Goal: Task Accomplishment & Management: Use online tool/utility

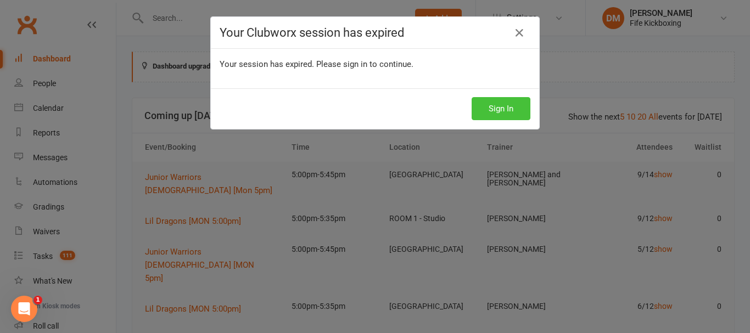
click at [485, 106] on button "Sign In" at bounding box center [501, 108] width 59 height 23
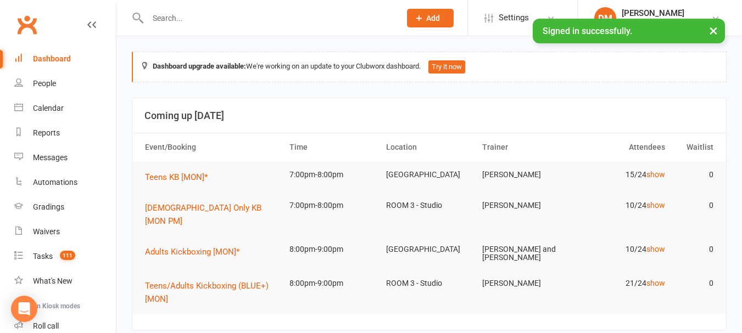
click at [260, 24] on input "text" at bounding box center [268, 17] width 248 height 15
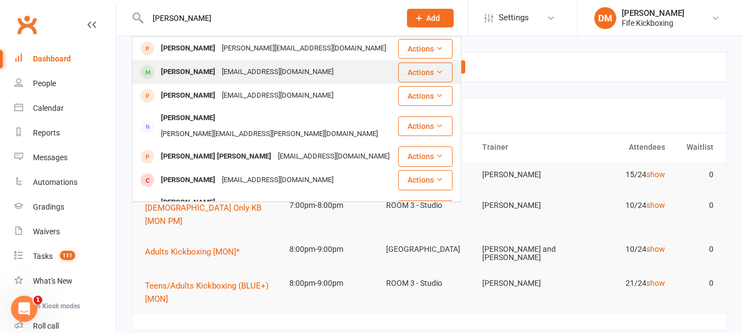
type input "[PERSON_NAME]"
click at [201, 70] on div "[PERSON_NAME]" at bounding box center [188, 72] width 61 height 16
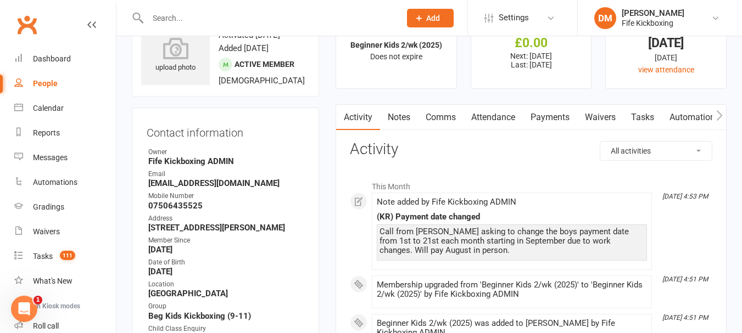
scroll to position [55, 0]
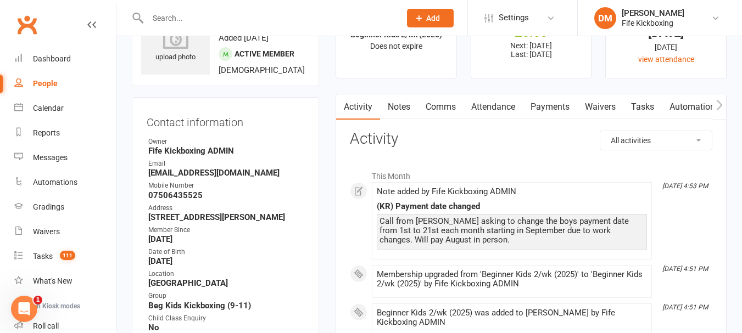
click at [404, 100] on link "Notes" at bounding box center [399, 106] width 38 height 25
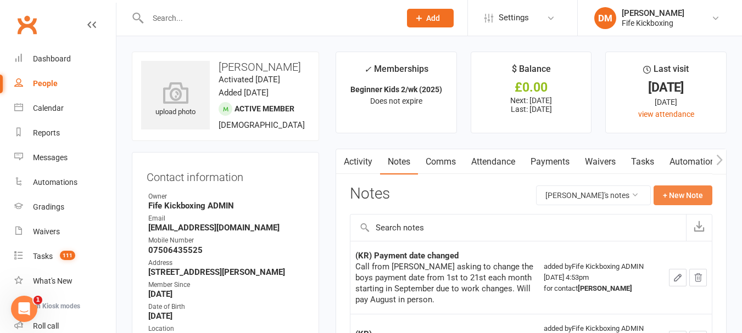
click at [677, 197] on button "+ New Note" at bounding box center [682, 196] width 59 height 20
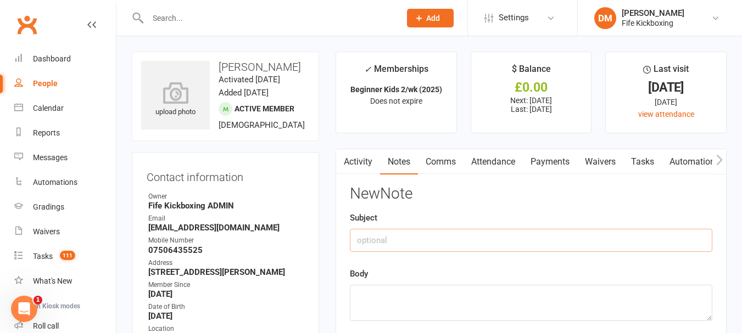
click at [368, 234] on input "text" at bounding box center [531, 240] width 362 height 23
type input "P"
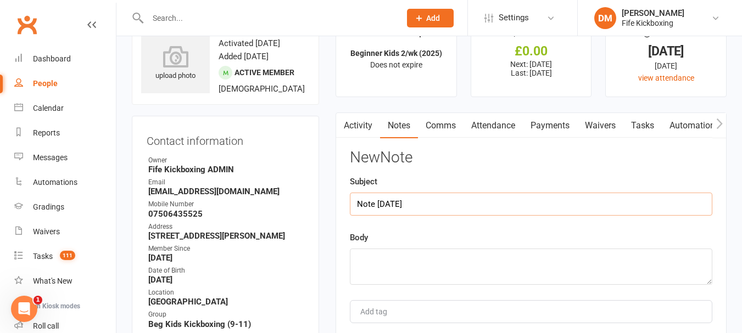
scroll to position [55, 0]
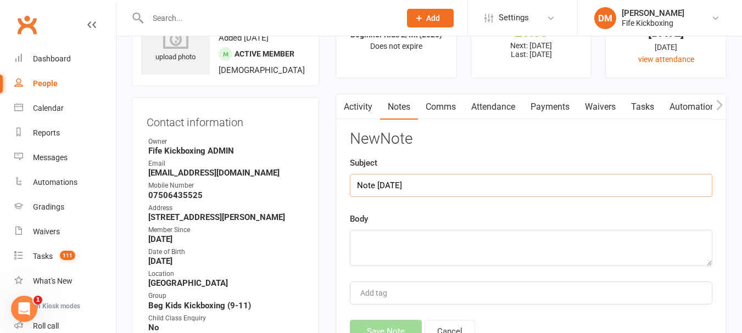
type input "Note [DATE]"
click at [416, 244] on textarea at bounding box center [531, 248] width 362 height 36
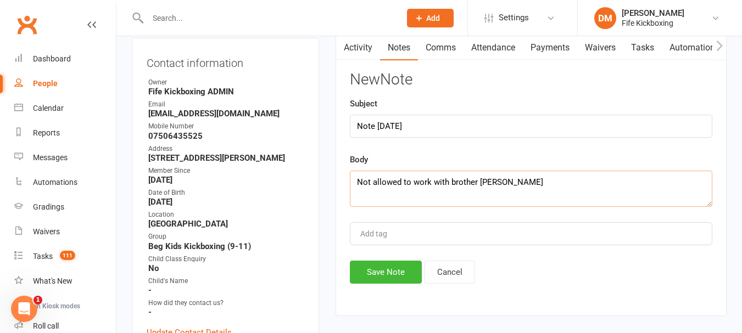
scroll to position [220, 0]
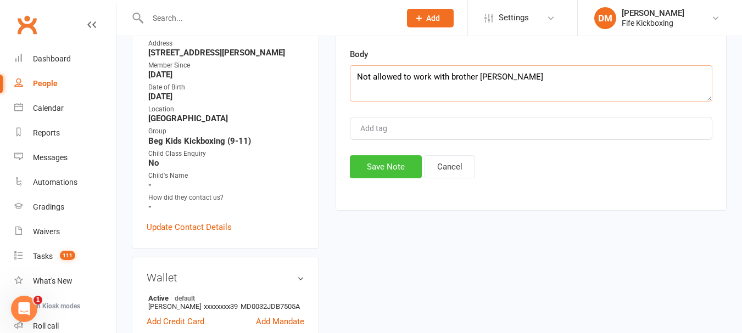
type textarea "Not allowed to work with brother [PERSON_NAME]"
click at [401, 170] on button "Save Note" at bounding box center [386, 166] width 72 height 23
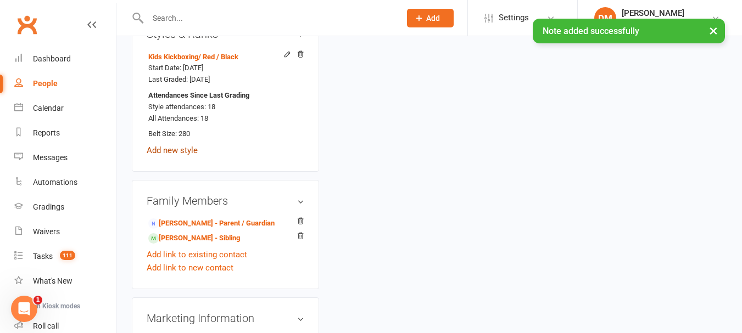
scroll to position [769, 0]
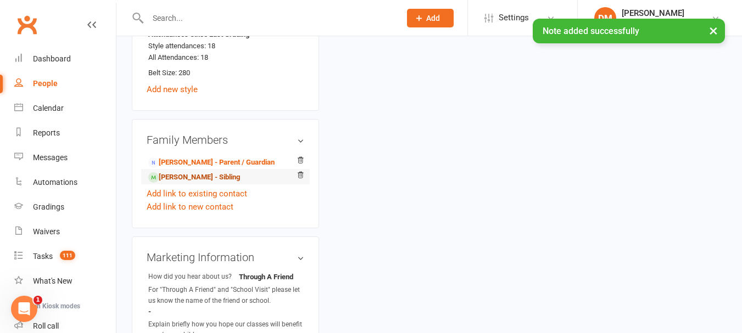
click at [176, 183] on link "[PERSON_NAME] - Sibling" at bounding box center [194, 178] width 92 height 12
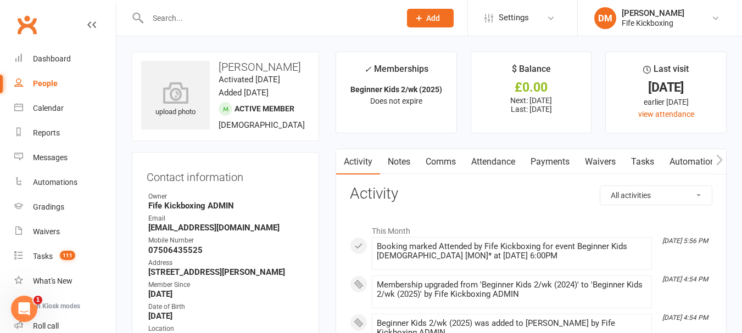
click at [393, 161] on link "Notes" at bounding box center [399, 161] width 38 height 25
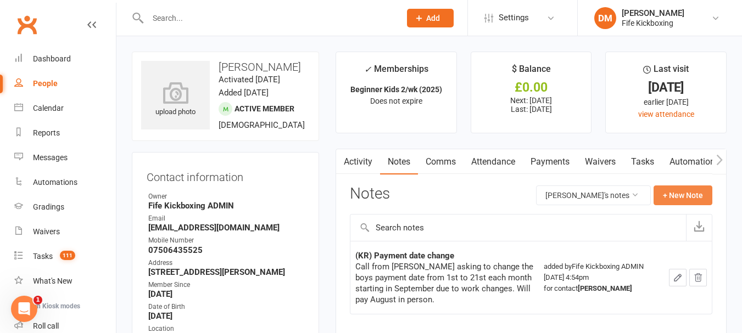
click at [672, 192] on button "+ New Note" at bounding box center [682, 196] width 59 height 20
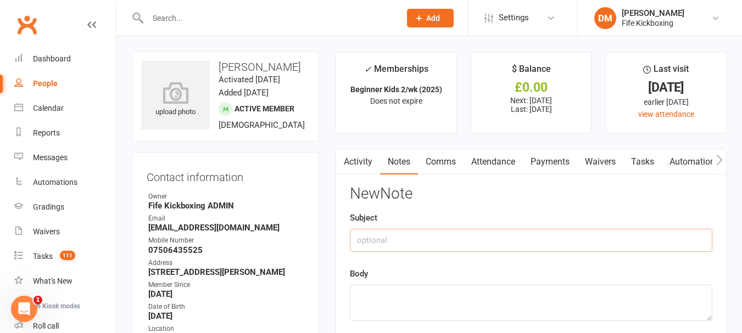
click at [423, 238] on input "text" at bounding box center [531, 240] width 362 height 23
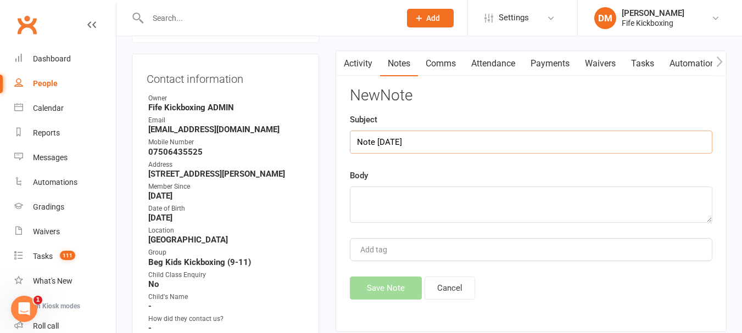
scroll to position [110, 0]
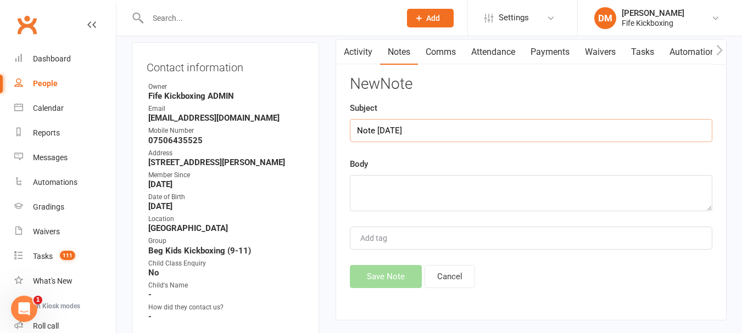
type input "Note [DATE]"
click at [420, 198] on textarea at bounding box center [531, 193] width 362 height 36
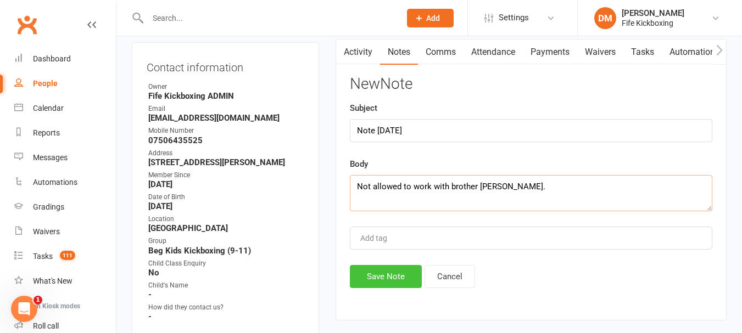
type textarea "Not allowed to work with brother [PERSON_NAME]."
click at [393, 284] on button "Save Note" at bounding box center [386, 276] width 72 height 23
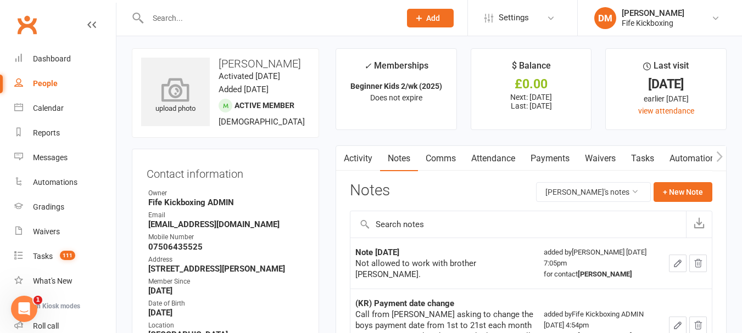
scroll to position [0, 0]
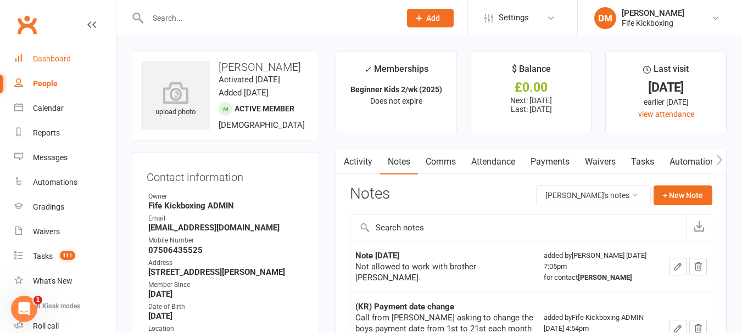
click at [35, 56] on div "Dashboard" at bounding box center [52, 58] width 38 height 9
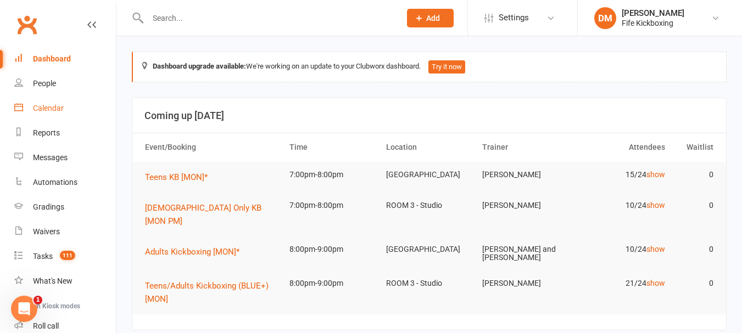
click at [44, 111] on div "Calendar" at bounding box center [48, 108] width 31 height 9
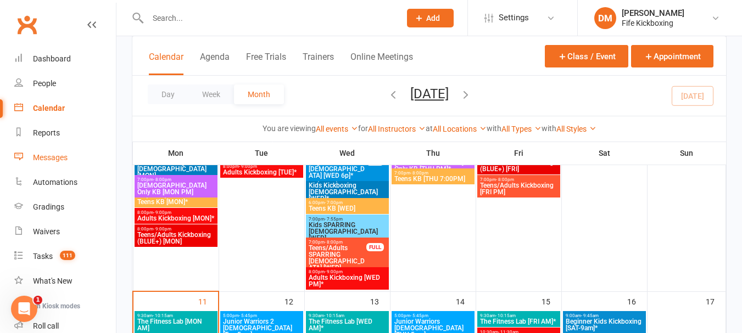
scroll to position [47, 0]
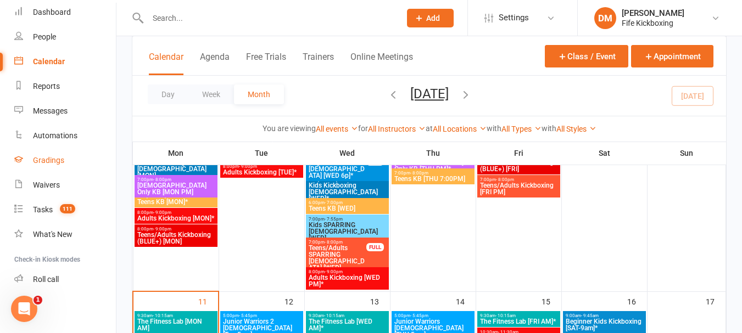
click at [47, 156] on div "Gradings" at bounding box center [48, 160] width 31 height 9
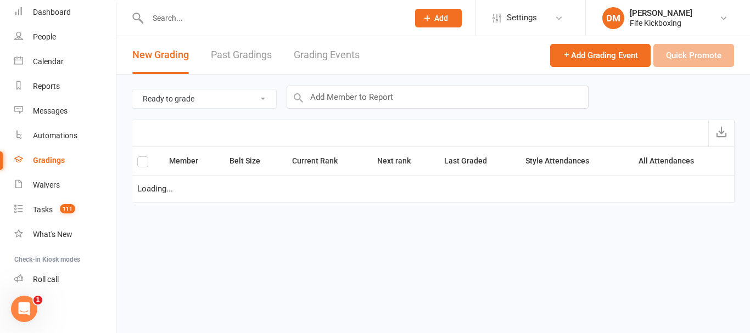
click at [322, 53] on link "Grading Events" at bounding box center [327, 55] width 66 height 38
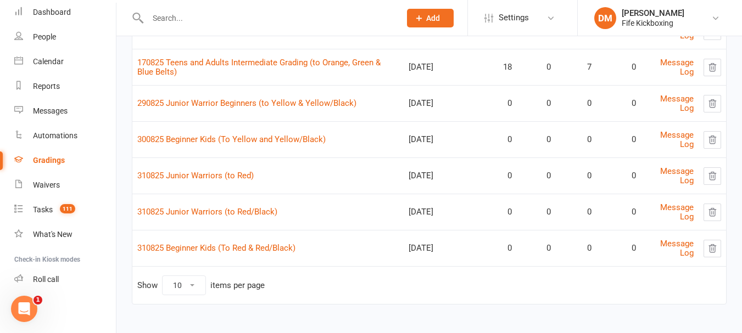
scroll to position [166, 0]
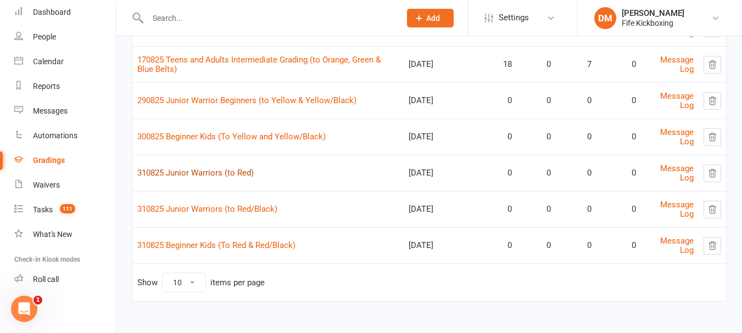
click at [188, 173] on link "310825 Junior Warriors (to Red)" at bounding box center [195, 173] width 116 height 10
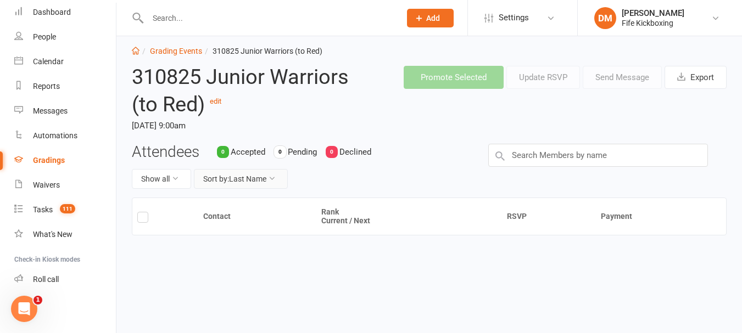
scroll to position [19, 0]
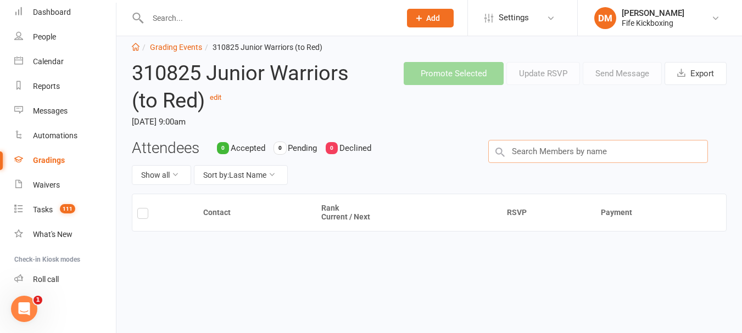
click at [558, 153] on input "text" at bounding box center [598, 151] width 220 height 23
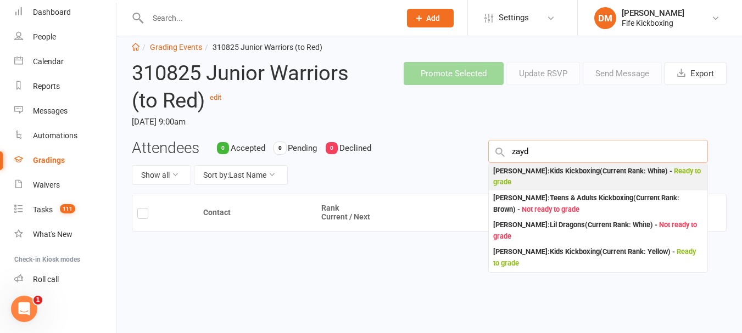
type input "zayd"
click at [532, 176] on div "[PERSON_NAME] : Kids Kickboxing (Current Rank: White ) - Ready to grade" at bounding box center [598, 177] width 210 height 23
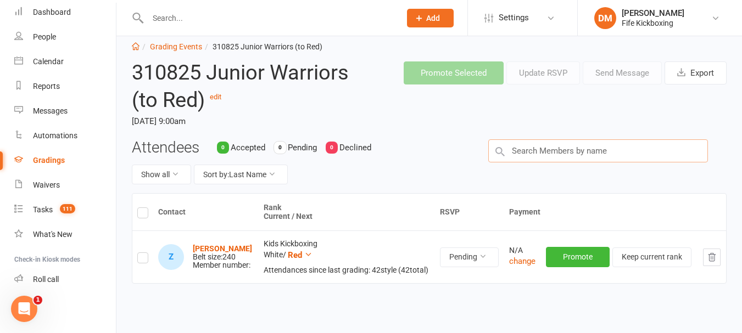
click at [580, 155] on input "text" at bounding box center [598, 150] width 220 height 23
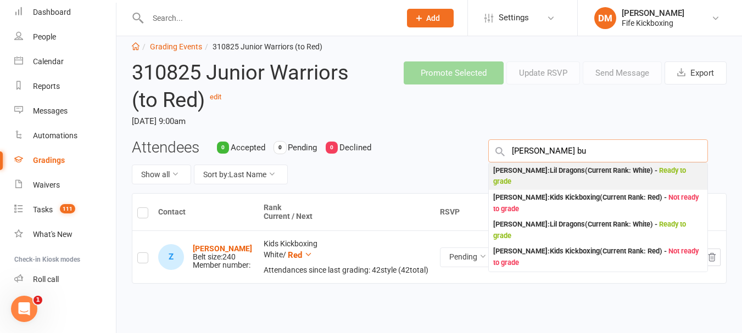
type input "[PERSON_NAME] bu"
click at [547, 181] on div "[PERSON_NAME] : Lil Dragons (Current Rank: White ) - Ready to grade" at bounding box center [598, 176] width 210 height 23
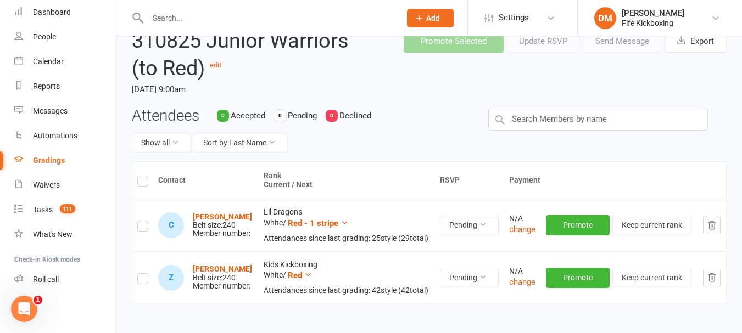
scroll to position [31, 0]
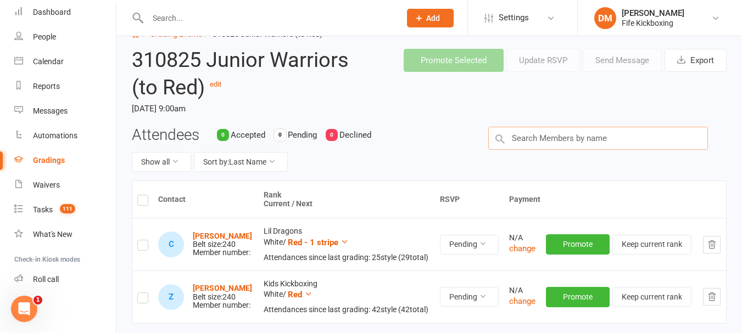
click at [543, 146] on input "text" at bounding box center [598, 138] width 220 height 23
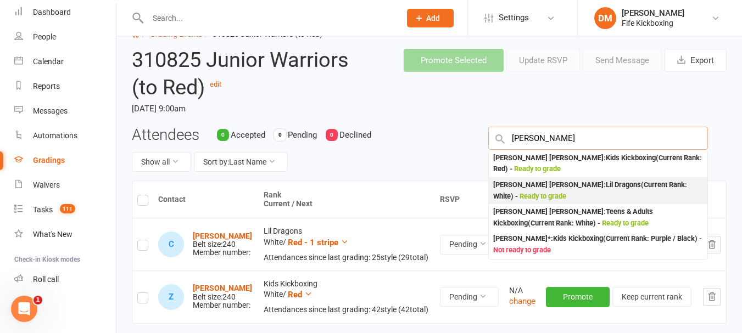
type input "[PERSON_NAME]"
click at [523, 195] on div "[PERSON_NAME] [PERSON_NAME] : Lil Dragons (Current Rank: White ) - Ready to gra…" at bounding box center [598, 191] width 210 height 23
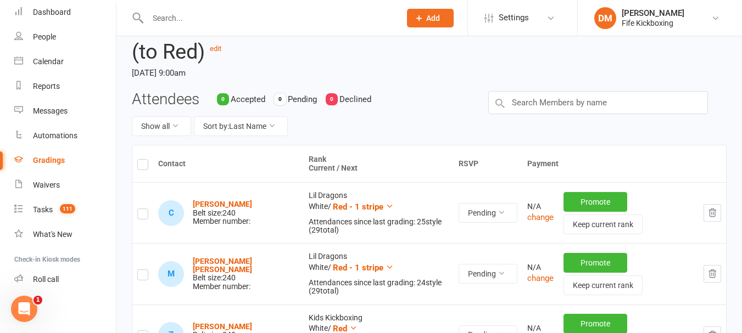
scroll to position [86, 0]
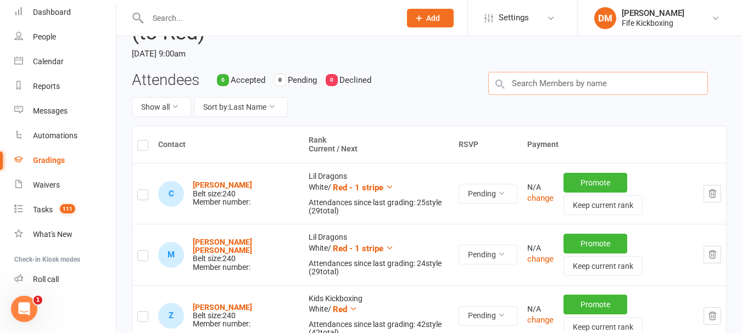
click at [568, 87] on input "text" at bounding box center [598, 83] width 220 height 23
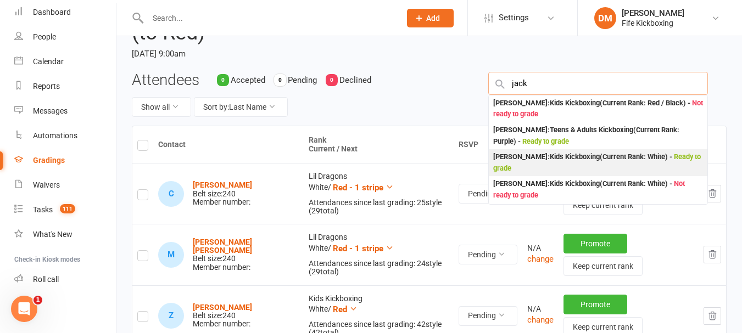
type input "jack"
click at [581, 159] on div "[PERSON_NAME] : Kids Kickboxing (Current Rank: White ) - Ready to grade" at bounding box center [598, 163] width 210 height 23
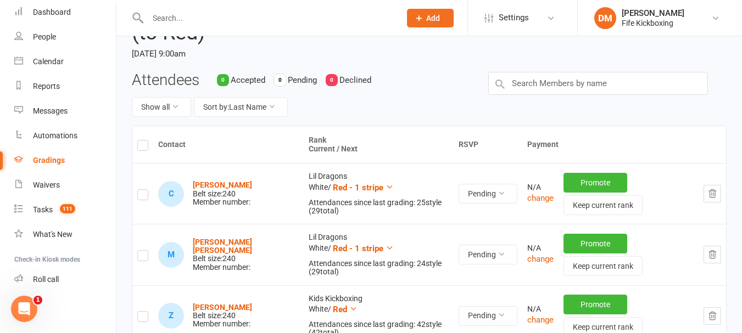
click at [715, 193] on icon "button" at bounding box center [712, 194] width 10 height 10
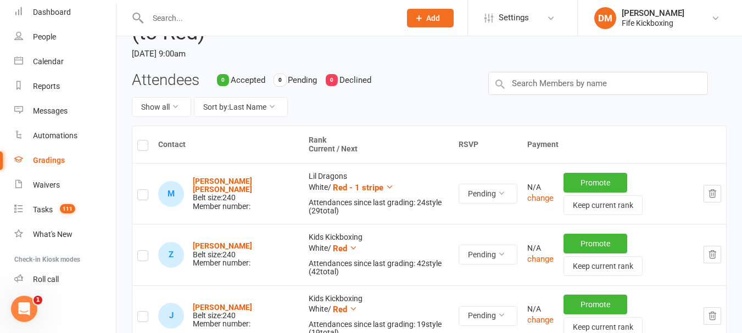
scroll to position [141, 0]
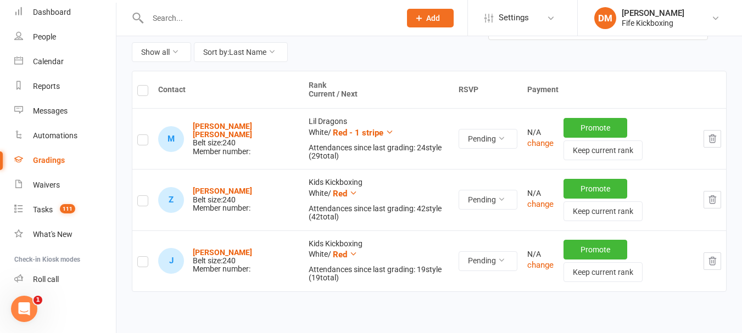
click at [717, 144] on icon "button" at bounding box center [712, 139] width 10 height 10
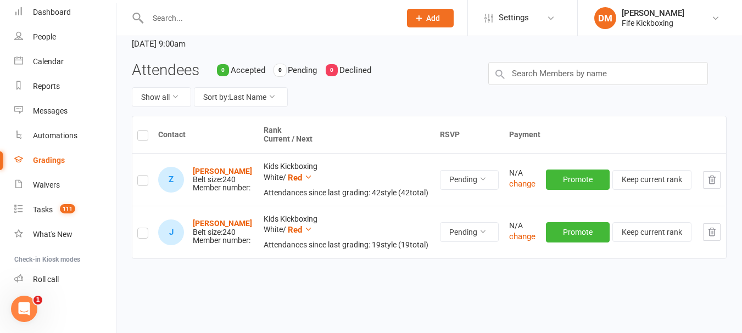
scroll to position [31, 0]
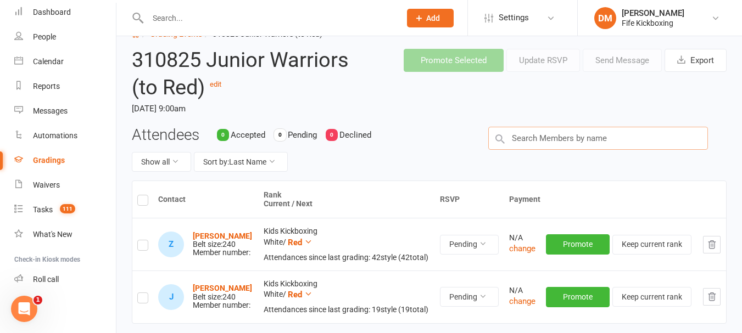
click at [557, 140] on input "text" at bounding box center [598, 138] width 220 height 23
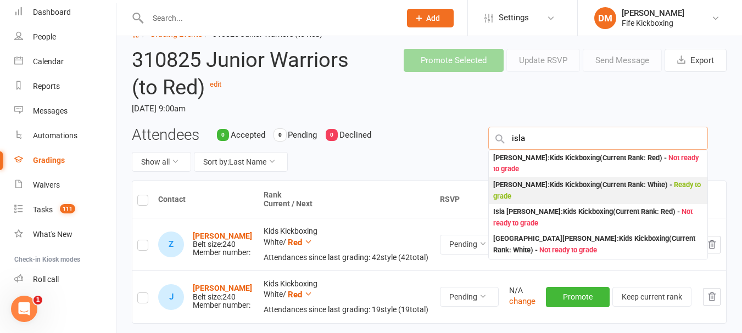
type input "isla"
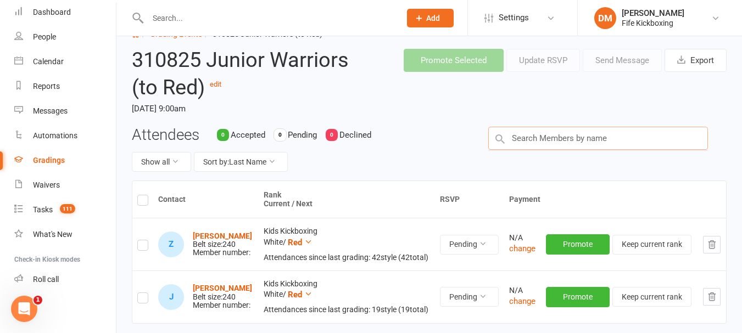
click at [557, 141] on input "text" at bounding box center [598, 138] width 220 height 23
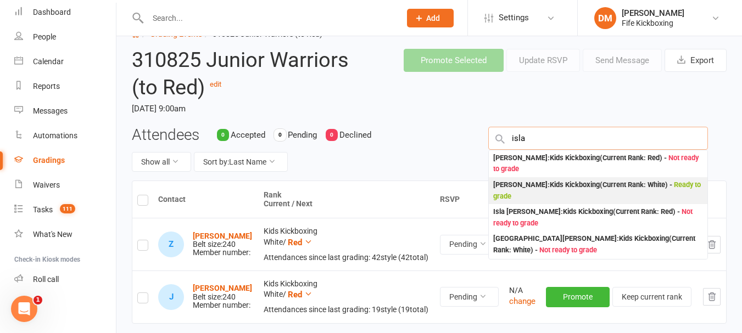
type input "isla"
click at [540, 188] on div "[PERSON_NAME] : Kids Kickboxing (Current Rank: White ) - Ready to grade" at bounding box center [598, 191] width 210 height 23
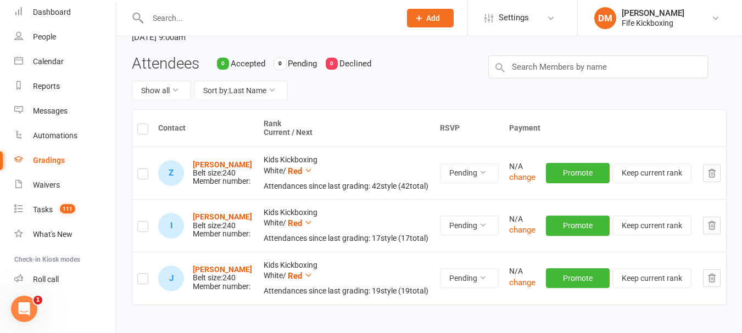
scroll to position [86, 0]
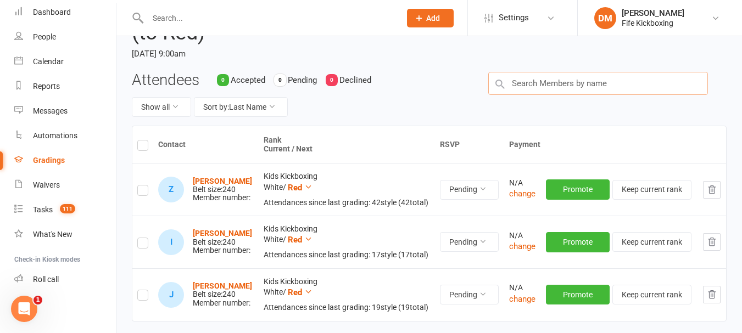
click at [588, 90] on input "text" at bounding box center [598, 83] width 220 height 23
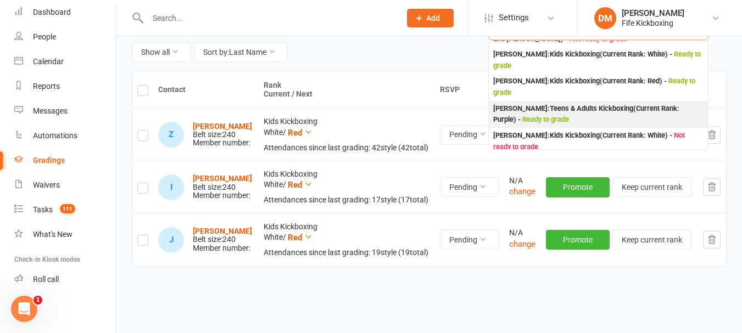
scroll to position [0, 0]
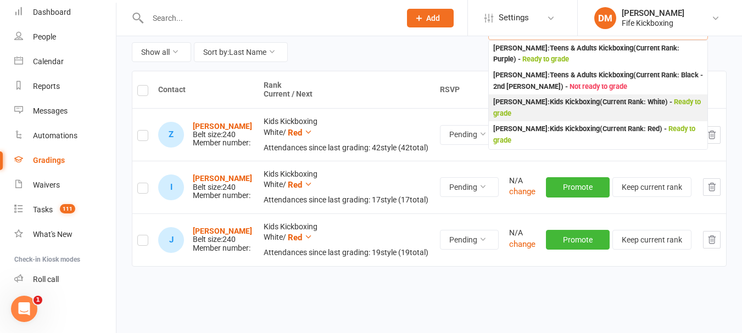
type input "[PERSON_NAME]"
click at [558, 109] on div "[PERSON_NAME] : Kids Kickboxing (Current Rank: White ) - Ready to grade" at bounding box center [598, 108] width 210 height 23
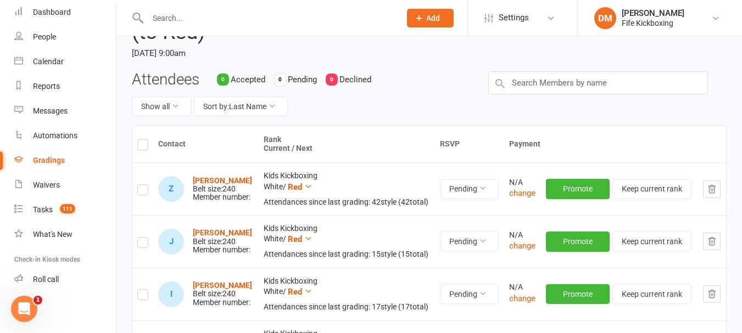
scroll to position [86, 0]
click at [552, 83] on input "text" at bounding box center [598, 83] width 220 height 23
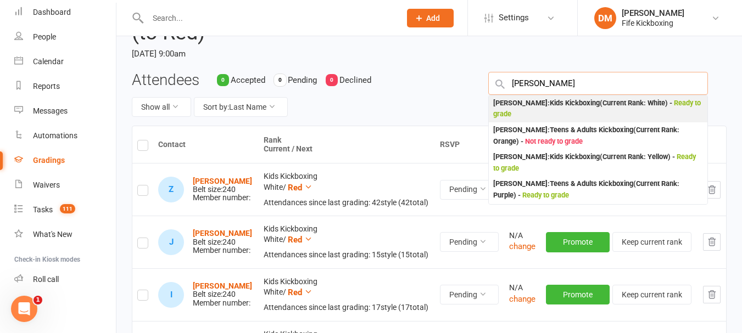
type input "[PERSON_NAME]"
click at [563, 110] on div "[PERSON_NAME] : Kids Kickboxing (Current Rank: White ) - Ready to grade" at bounding box center [598, 109] width 210 height 23
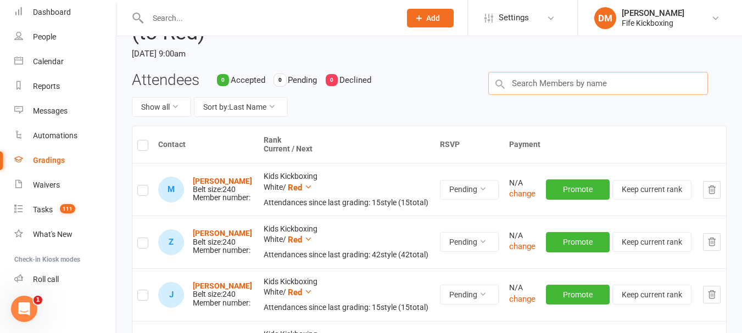
click at [543, 78] on input "text" at bounding box center [598, 83] width 220 height 23
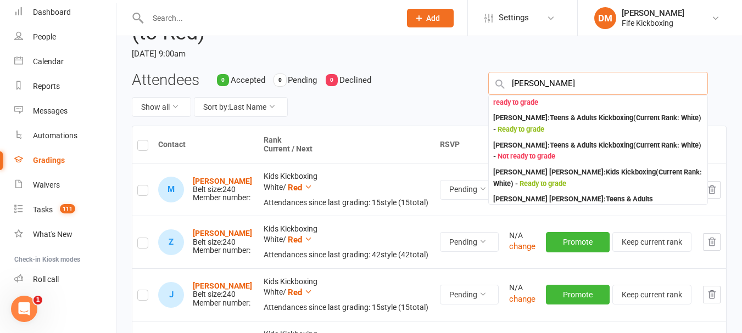
scroll to position [165, 0]
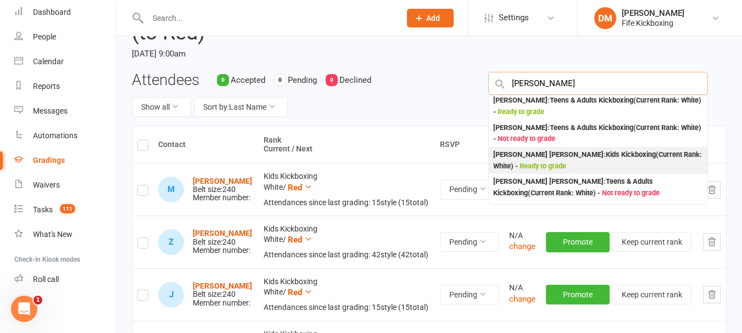
type input "[PERSON_NAME]"
click at [540, 163] on span "Ready to grade" at bounding box center [542, 166] width 47 height 8
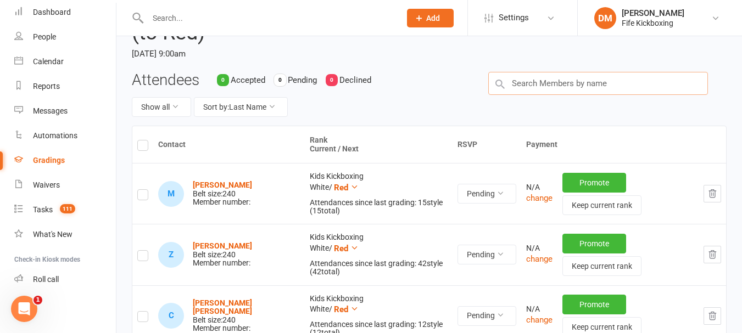
click at [532, 88] on input "text" at bounding box center [598, 83] width 220 height 23
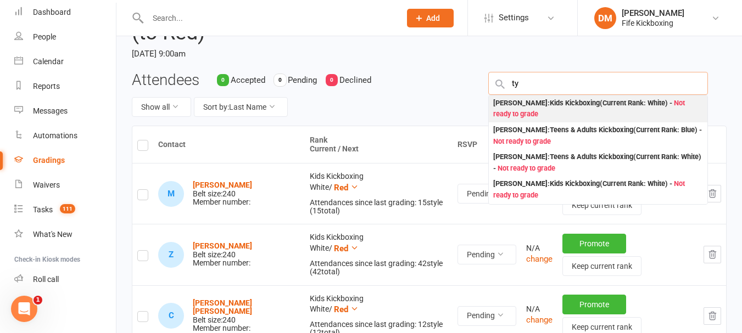
type input "ty"
click at [561, 114] on div "[PERSON_NAME] : Kids Kickboxing (Current Rank: White ) - Not ready to grade" at bounding box center [598, 109] width 210 height 23
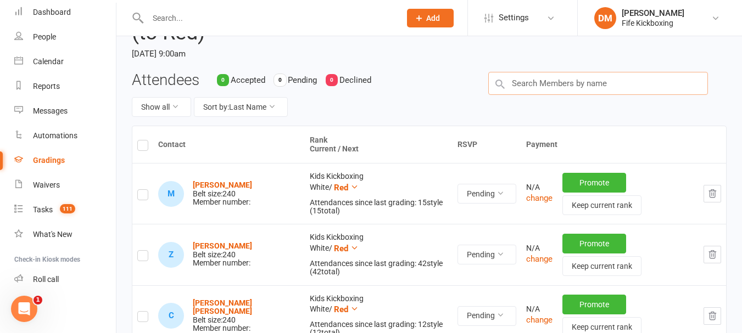
click at [575, 91] on input "text" at bounding box center [598, 83] width 220 height 23
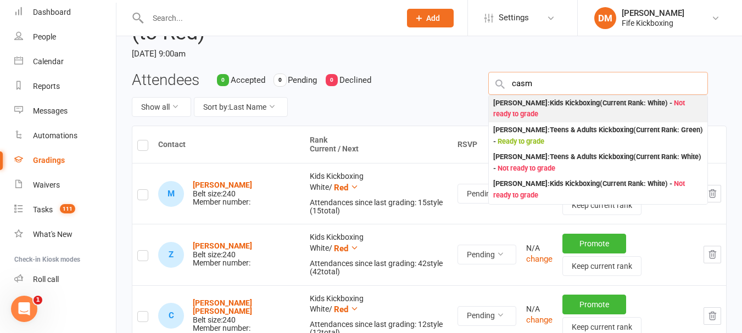
type input "casm"
click at [556, 113] on div "[PERSON_NAME] : Kids Kickboxing (Current Rank: White ) - Not ready to grade" at bounding box center [598, 109] width 210 height 23
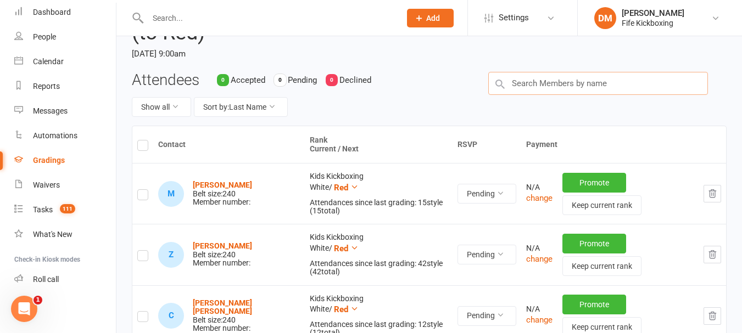
click at [557, 75] on input "text" at bounding box center [598, 83] width 220 height 23
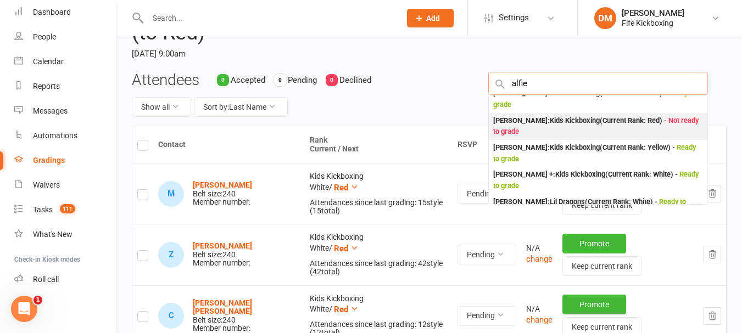
scroll to position [110, 0]
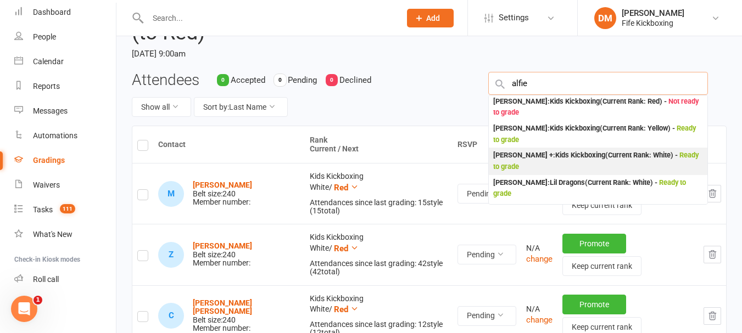
type input "alfie"
click at [567, 159] on div "Alfie Conquer + : Kids Kickboxing (Current Rank: White ) - Ready to grade" at bounding box center [598, 161] width 210 height 23
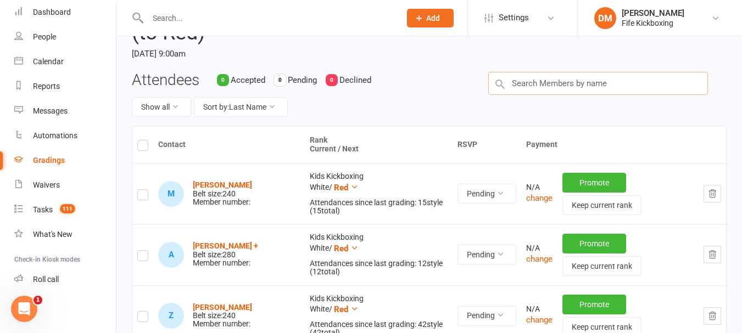
click at [523, 86] on input "text" at bounding box center [598, 83] width 220 height 23
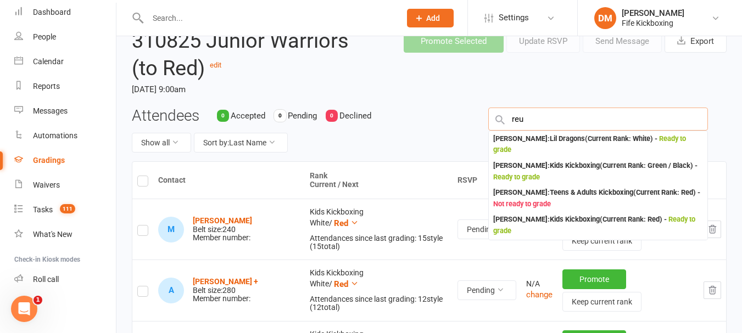
scroll to position [31, 0]
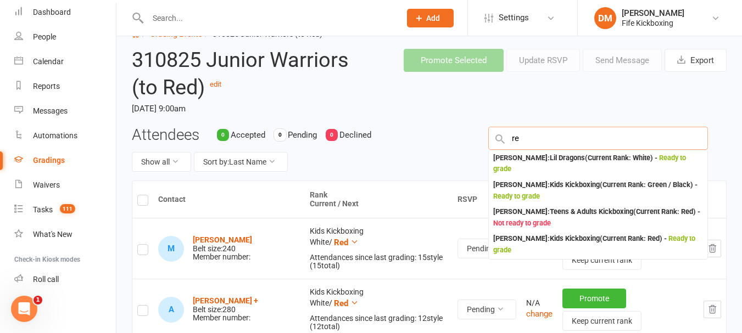
type input "r"
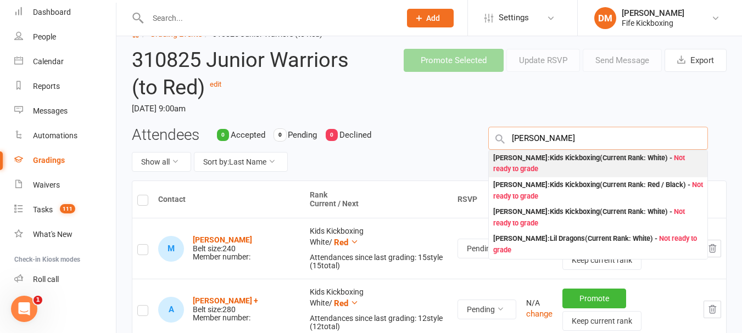
type input "[PERSON_NAME]"
click at [545, 167] on div "[PERSON_NAME] : Kids Kickboxing (Current Rank: White ) - Not ready to grade" at bounding box center [598, 164] width 210 height 23
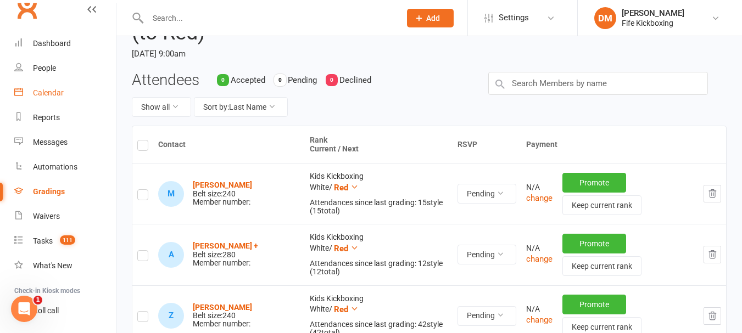
scroll to position [0, 0]
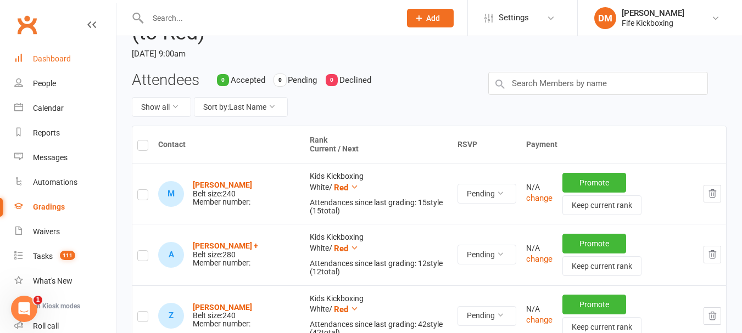
click at [65, 53] on link "Dashboard" at bounding box center [65, 59] width 102 height 25
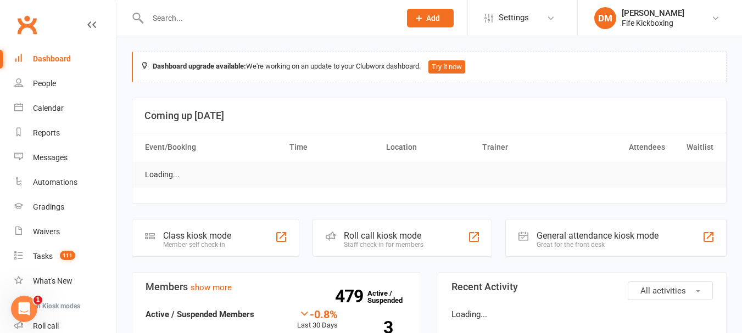
click at [188, 29] on div at bounding box center [262, 18] width 261 height 36
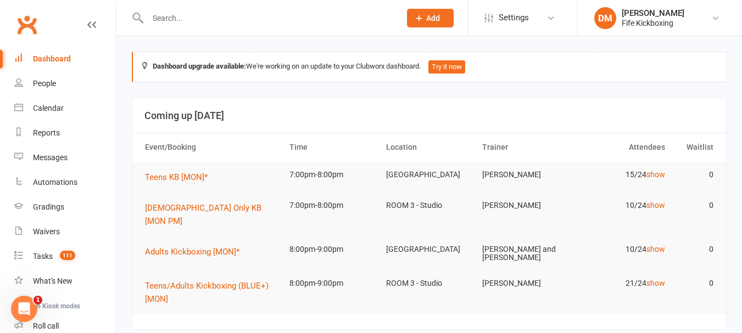
click at [191, 23] on input "text" at bounding box center [268, 17] width 248 height 15
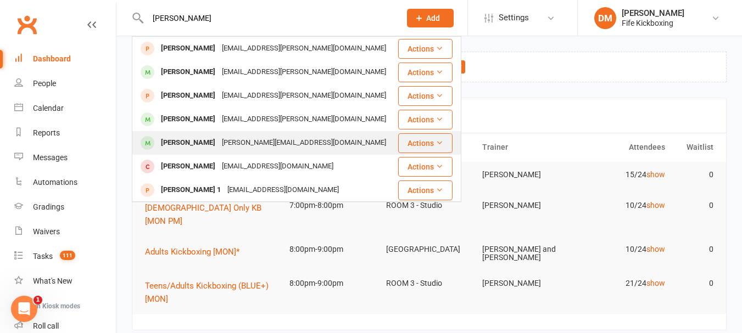
type input "[PERSON_NAME]"
click at [184, 140] on div "[PERSON_NAME]" at bounding box center [188, 143] width 61 height 16
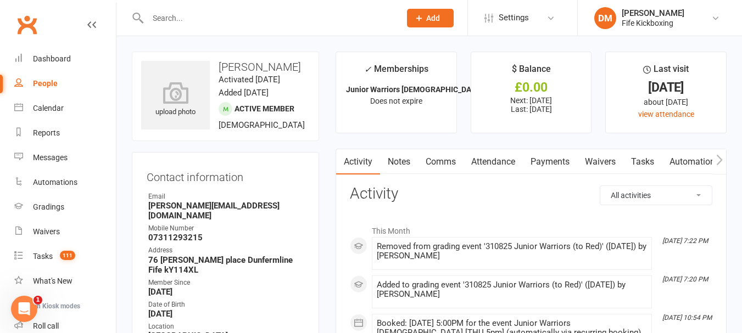
click at [257, 12] on input "text" at bounding box center [268, 17] width 248 height 15
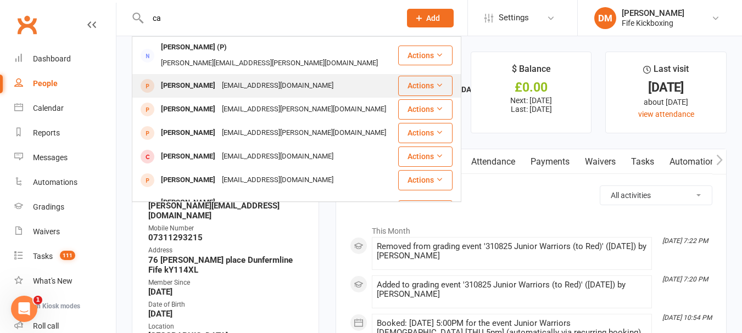
type input "c"
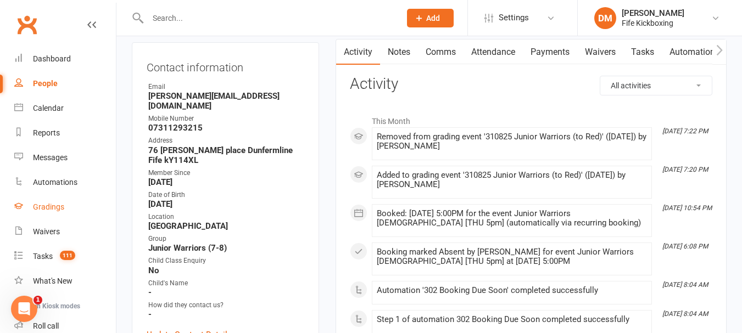
click at [59, 206] on div "Gradings" at bounding box center [48, 207] width 31 height 9
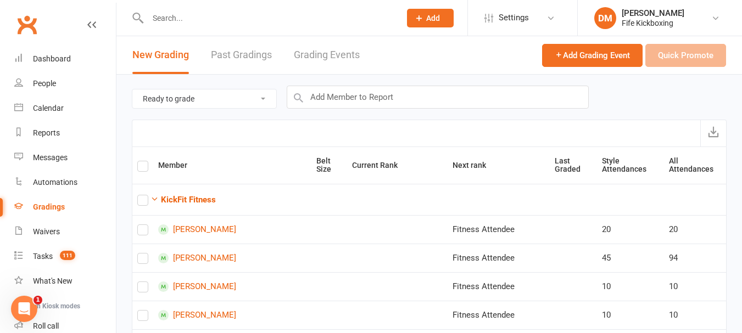
click at [303, 53] on link "Grading Events" at bounding box center [327, 55] width 66 height 38
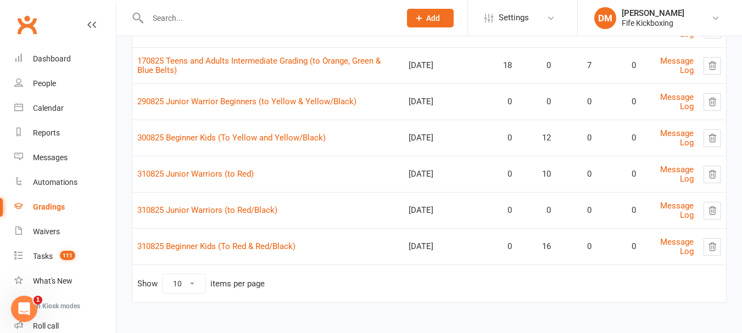
scroll to position [166, 0]
click at [186, 174] on link "310825 Junior Warriors (to Red)" at bounding box center [195, 173] width 116 height 10
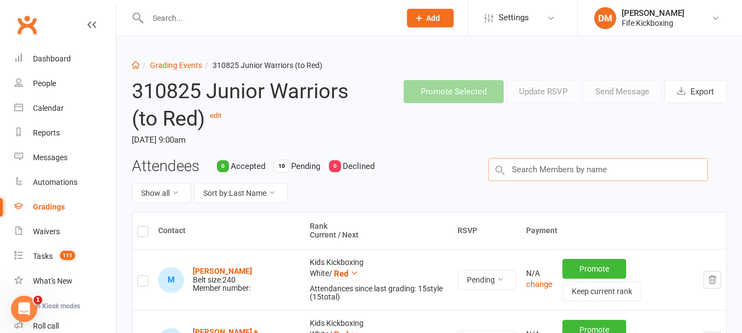
click at [573, 178] on input "text" at bounding box center [598, 169] width 220 height 23
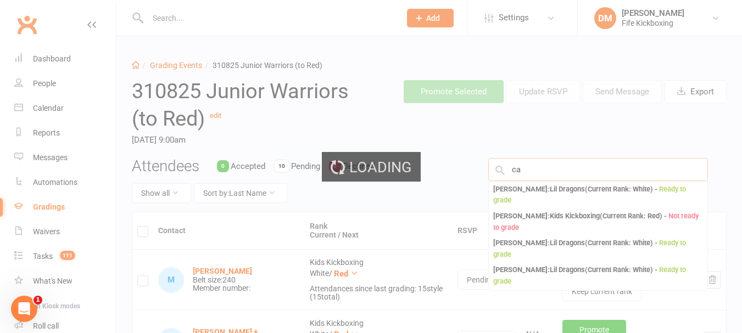
type input "c"
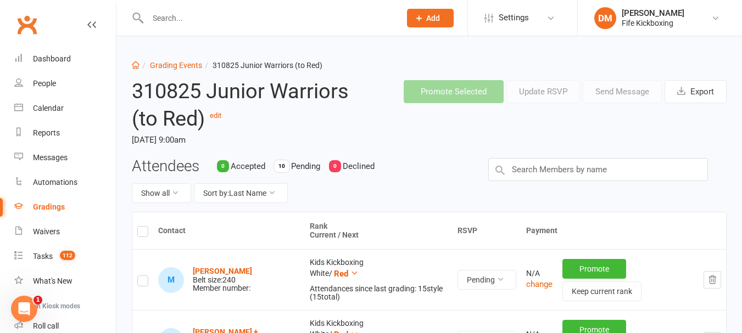
click at [41, 210] on div "Gradings" at bounding box center [49, 207] width 32 height 9
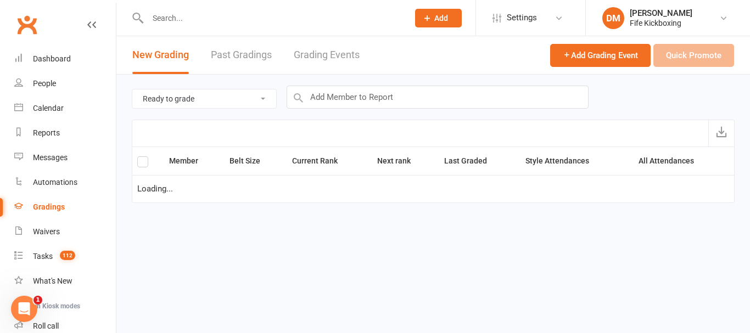
click at [320, 55] on link "Grading Events" at bounding box center [327, 55] width 66 height 38
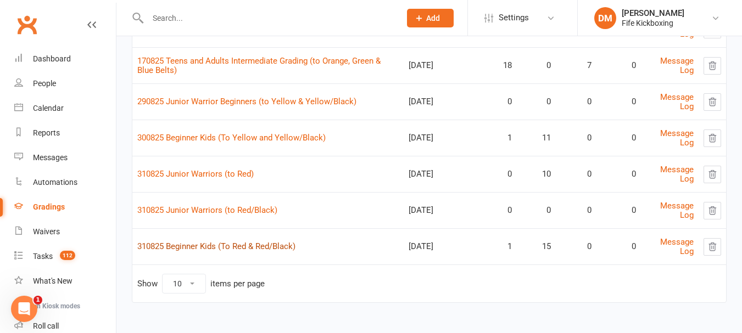
scroll to position [166, 0]
click at [250, 201] on td "310825 Junior Warriors (to Red/Black)" at bounding box center [267, 209] width 271 height 36
click at [249, 205] on link "310825 Junior Warriors (to Red/Black)" at bounding box center [207, 209] width 140 height 10
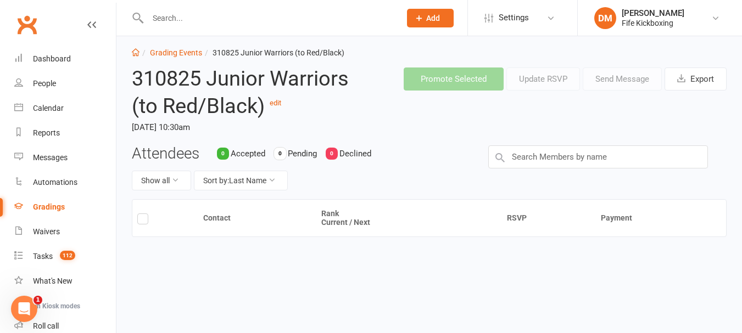
scroll to position [19, 0]
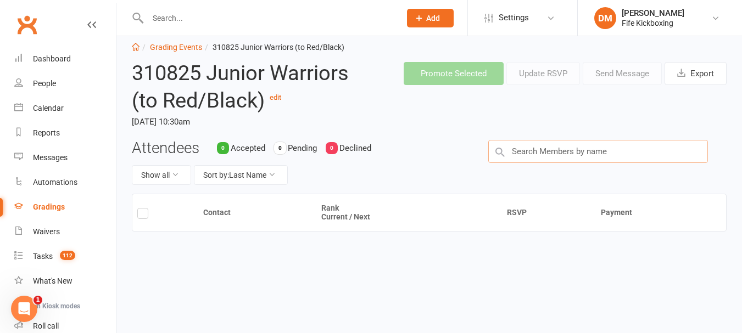
click at [583, 148] on input "text" at bounding box center [598, 151] width 220 height 23
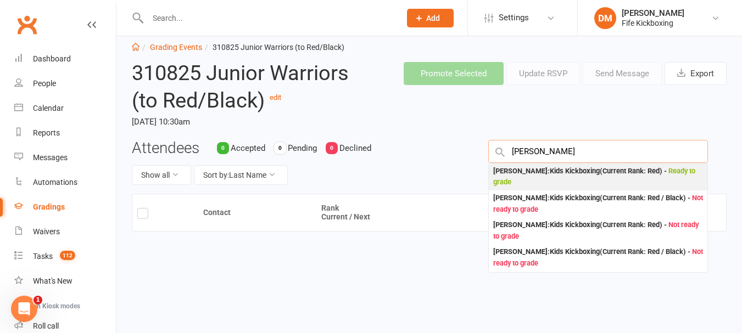
type input "ben duff"
click at [549, 167] on div "Ben Duffy : Kids Kickboxing (Current Rank: Red ) - Ready to grade" at bounding box center [598, 177] width 210 height 23
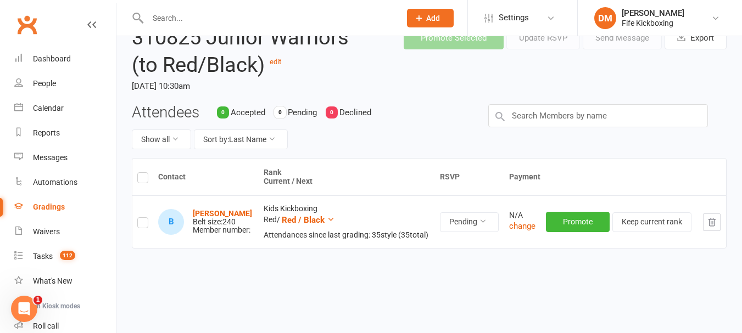
scroll to position [71, 0]
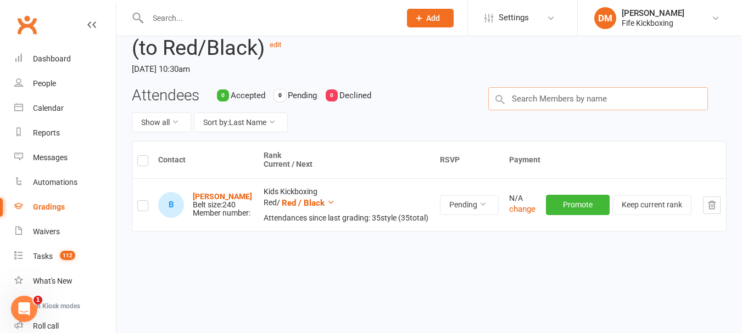
click at [559, 105] on input "text" at bounding box center [598, 98] width 220 height 23
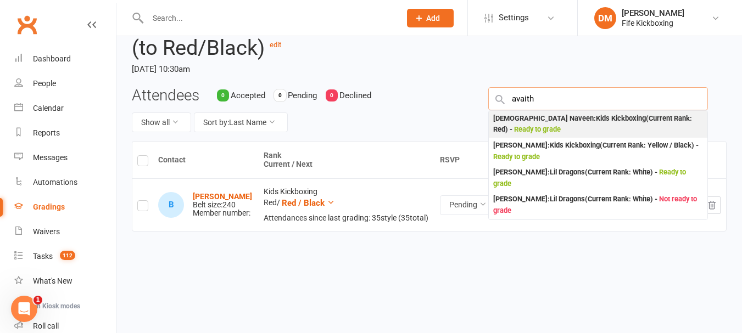
type input "avaith"
click at [539, 118] on div "Advaith Naveen : Kids Kickboxing (Current Rank: Red ) - Ready to grade" at bounding box center [598, 124] width 210 height 23
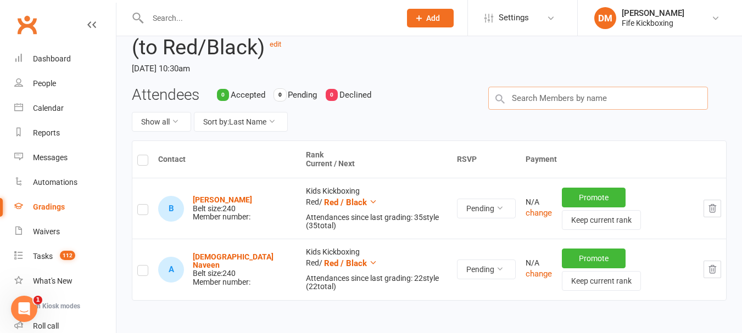
click at [573, 105] on input "text" at bounding box center [598, 98] width 220 height 23
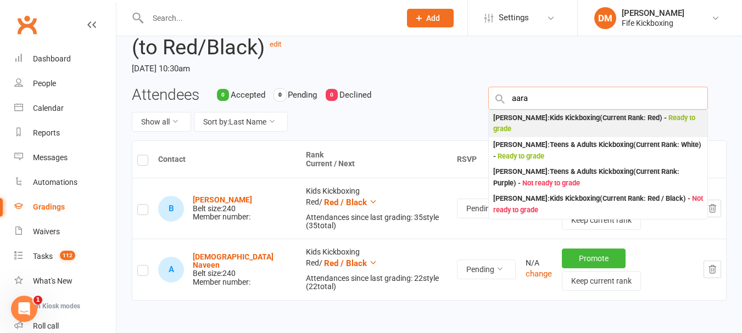
type input "aara"
click at [568, 115] on div "Aaradhya Naveen : Kids Kickboxing (Current Rank: Red ) - Ready to grade" at bounding box center [598, 124] width 210 height 23
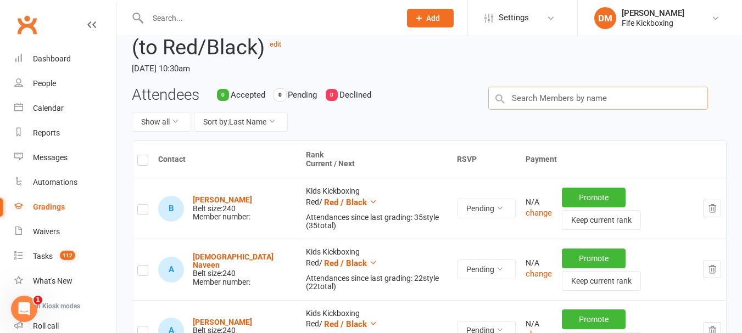
click at [623, 98] on input "text" at bounding box center [598, 98] width 220 height 23
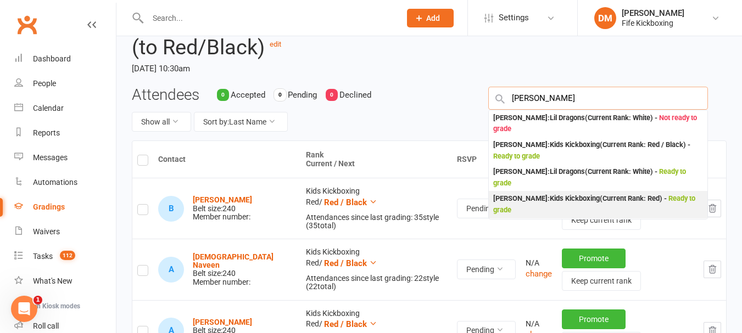
type input "archie"
click at [584, 204] on div "Archie Kiloh : Kids Kickboxing (Current Rank: Red ) - Ready to grade" at bounding box center [598, 204] width 210 height 23
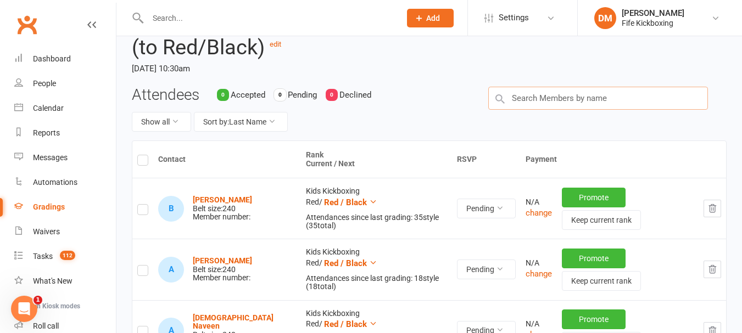
click at [534, 99] on input "text" at bounding box center [598, 98] width 220 height 23
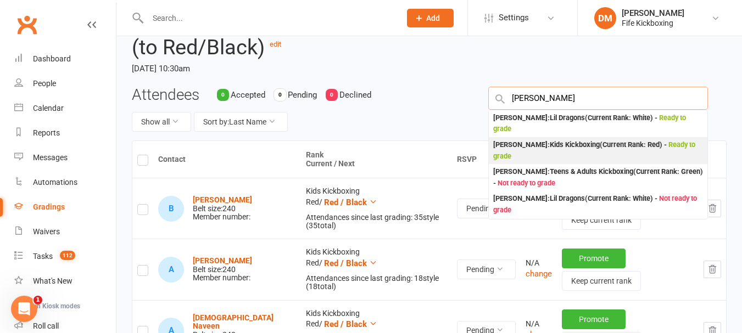
type input "oliver e"
click at [534, 139] on div "Oliver Edwards : Kids Kickboxing (Current Rank: Red ) - Ready to grade" at bounding box center [598, 150] width 210 height 23
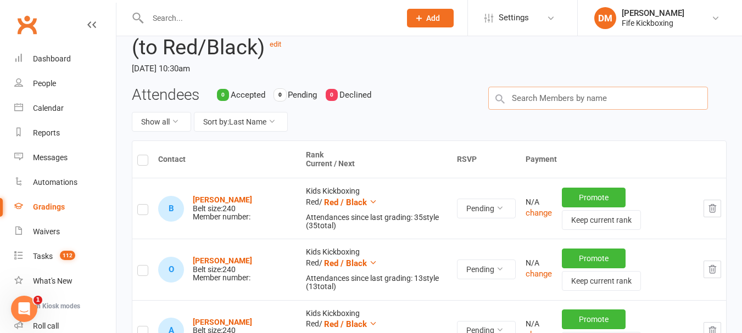
click at [534, 104] on input "text" at bounding box center [598, 98] width 220 height 23
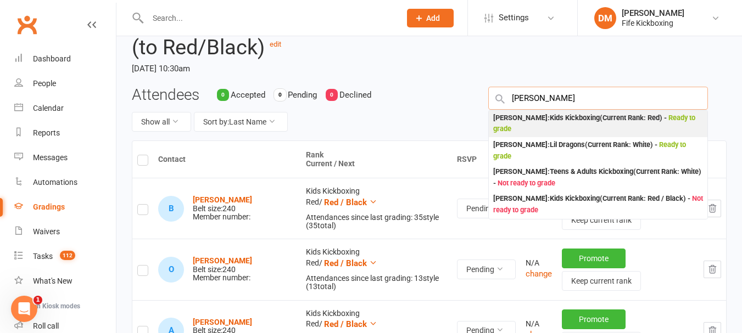
type input "liam edwar"
click at [534, 125] on div "Liam Edwards : Kids Kickboxing (Current Rank: Red ) - Ready to grade" at bounding box center [598, 124] width 210 height 23
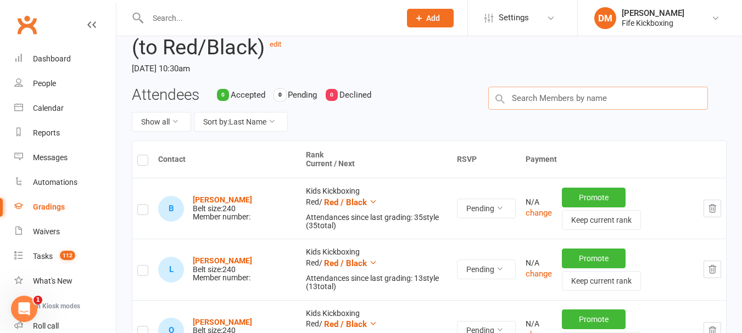
click at [539, 103] on input "text" at bounding box center [598, 98] width 220 height 23
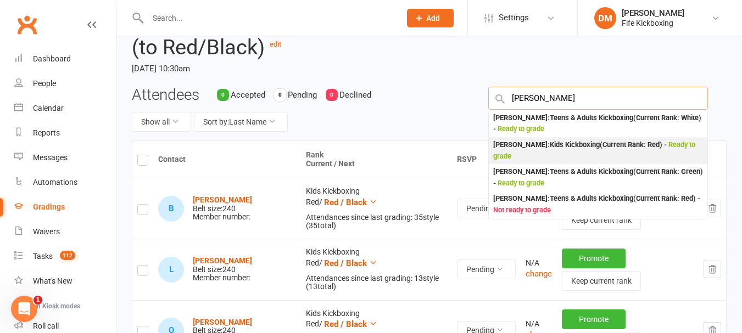
type input "laura"
click at [546, 154] on div "Laura Kando : Kids Kickboxing (Current Rank: Red ) - Ready to grade" at bounding box center [598, 150] width 210 height 23
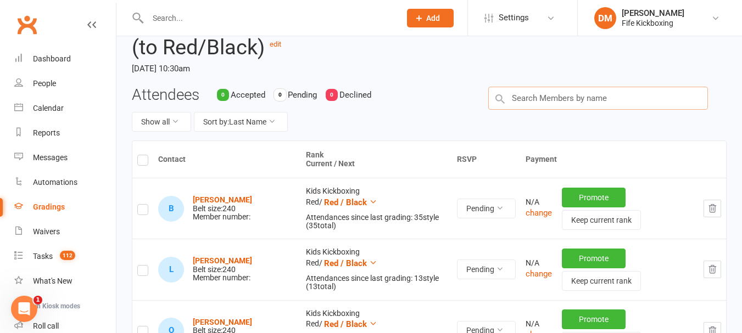
click at [533, 103] on input "text" at bounding box center [598, 98] width 220 height 23
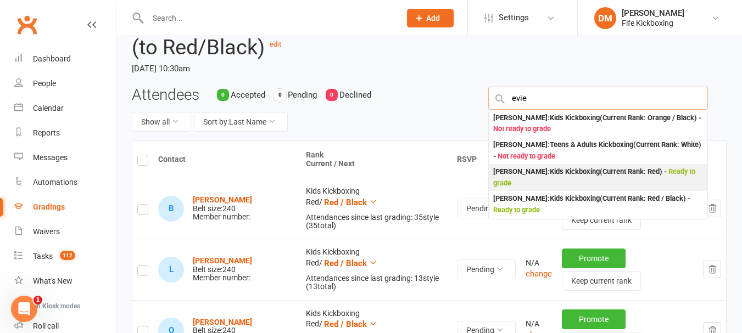
type input "evie"
click at [557, 178] on div "Evie Cummings : Kids Kickboxing (Current Rank: Red ) - Ready to grade" at bounding box center [598, 177] width 210 height 23
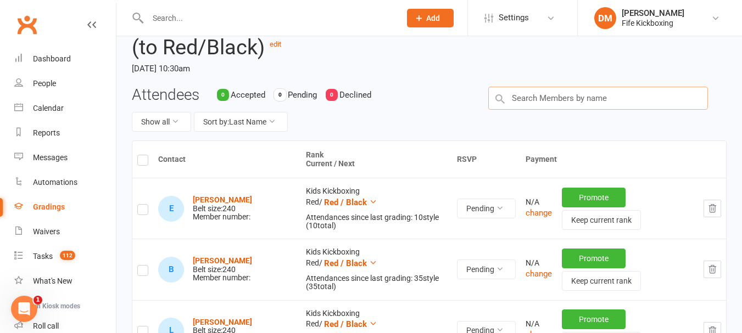
click at [549, 97] on input "text" at bounding box center [598, 98] width 220 height 23
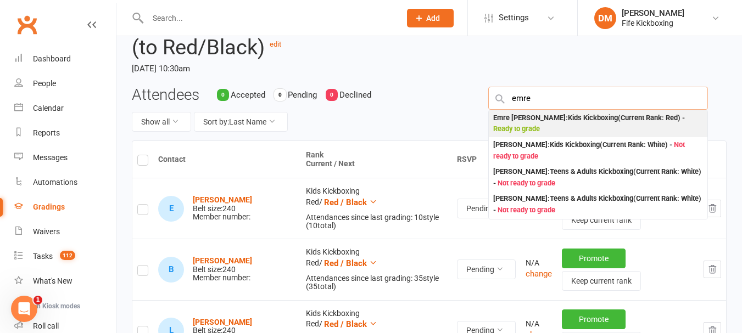
type input "emre"
click at [551, 126] on div "Emre William Ozbay : Kids Kickboxing (Current Rank: Red ) - Ready to grade" at bounding box center [598, 124] width 210 height 23
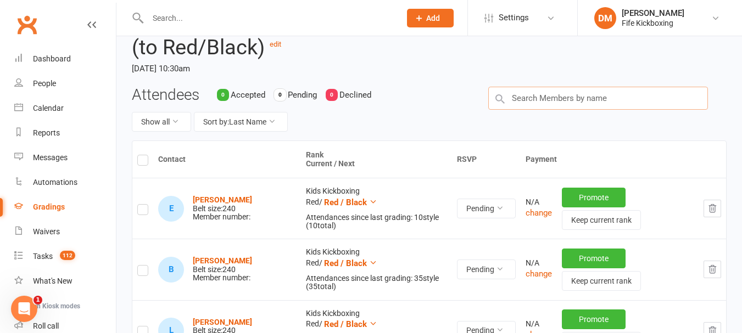
click at [545, 97] on input "text" at bounding box center [598, 98] width 220 height 23
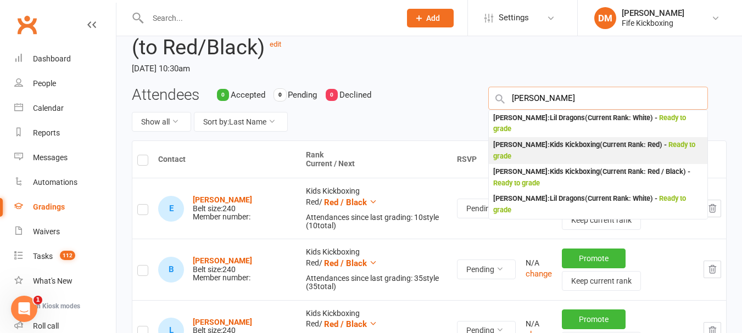
type input "arthur"
click at [543, 139] on div "Arthur Lannigan : Kids Kickboxing (Current Rank: Red ) - Ready to grade" at bounding box center [598, 150] width 210 height 23
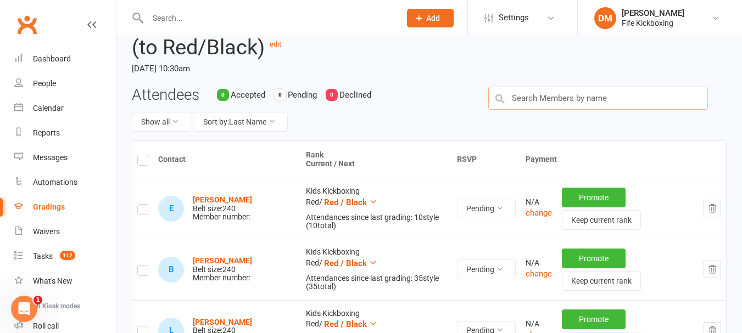
click at [529, 100] on input "text" at bounding box center [598, 98] width 220 height 23
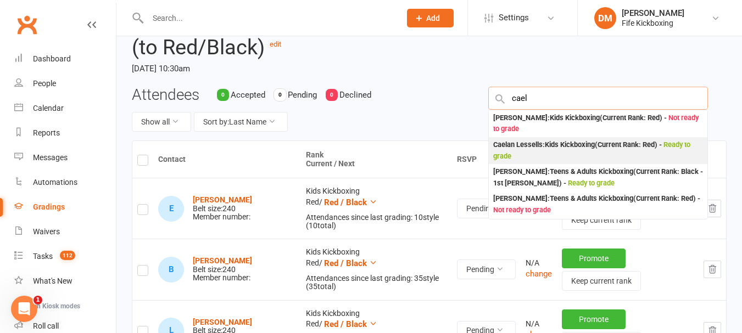
type input "cael"
click at [532, 152] on div "Caelan Lessells : Kids Kickboxing (Current Rank: Red ) - Ready to grade" at bounding box center [598, 150] width 210 height 23
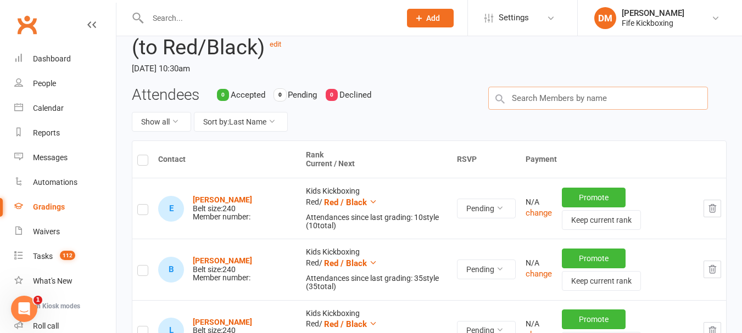
click at [535, 101] on input "text" at bounding box center [598, 98] width 220 height 23
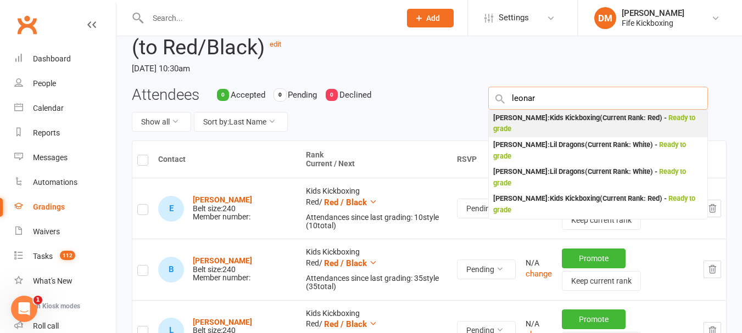
type input "leonar"
click at [539, 130] on div "Leonardo Aitken : Kids Kickboxing (Current Rank: Red ) - Ready to grade" at bounding box center [598, 124] width 210 height 23
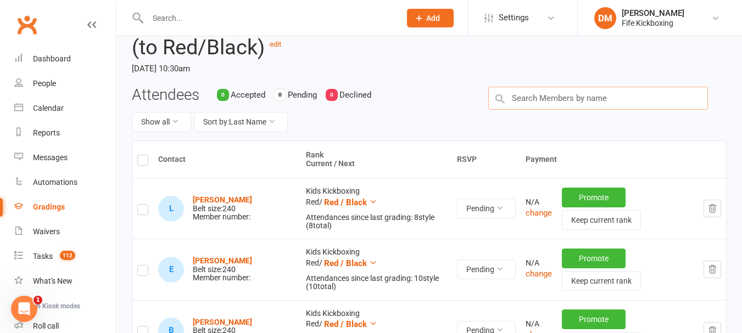
click at [603, 107] on input "text" at bounding box center [598, 98] width 220 height 23
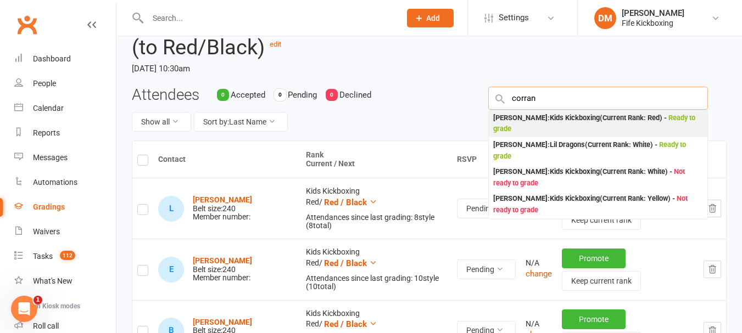
type input "corran"
click at [571, 130] on div "Corran Gillespie : Kids Kickboxing (Current Rank: Red ) - Ready to grade" at bounding box center [598, 124] width 210 height 23
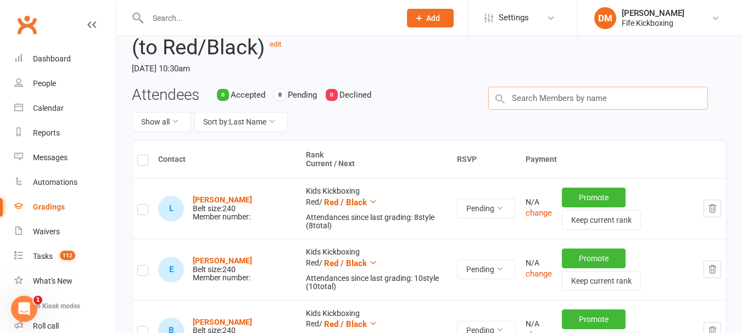
click at [613, 99] on input "text" at bounding box center [598, 98] width 220 height 23
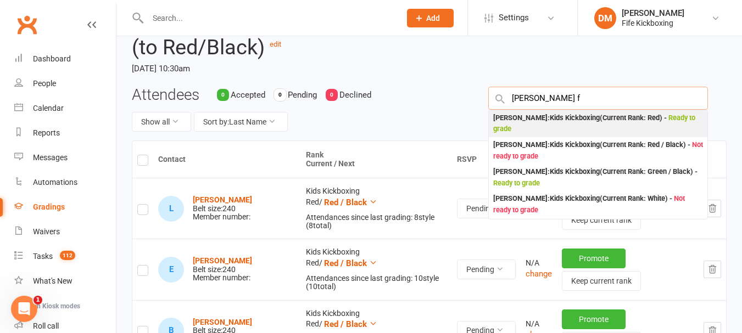
type input "luna f"
click at [538, 117] on div "Luna Fortune : Kids Kickboxing (Current Rank: Red ) - Ready to grade" at bounding box center [598, 124] width 210 height 23
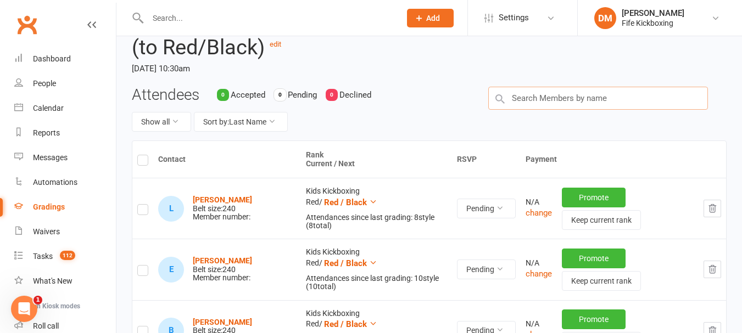
click at [586, 108] on input "text" at bounding box center [598, 98] width 220 height 23
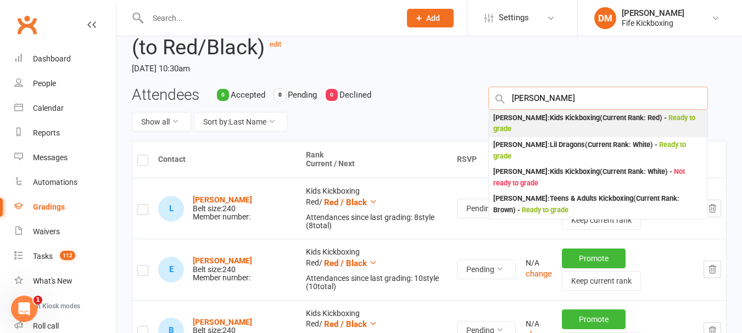
type input "natalie"
click at [580, 114] on div "Natalie Gordon : Kids Kickboxing (Current Rank: Red ) - Ready to grade" at bounding box center [598, 124] width 210 height 23
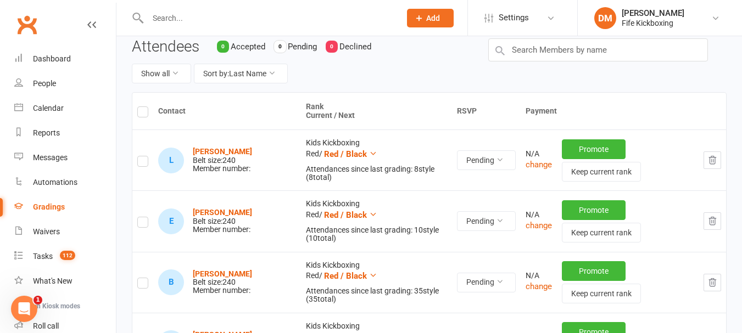
scroll to position [181, 0]
